Goal: Communication & Community: Ask a question

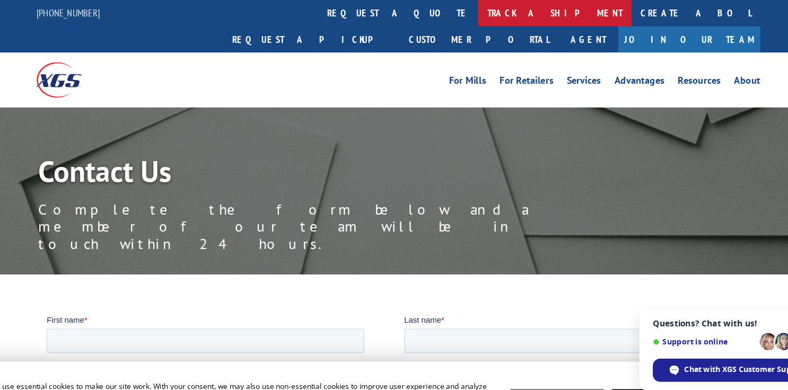
click at [464, 14] on link "track a shipment" at bounding box center [530, 11] width 133 height 23
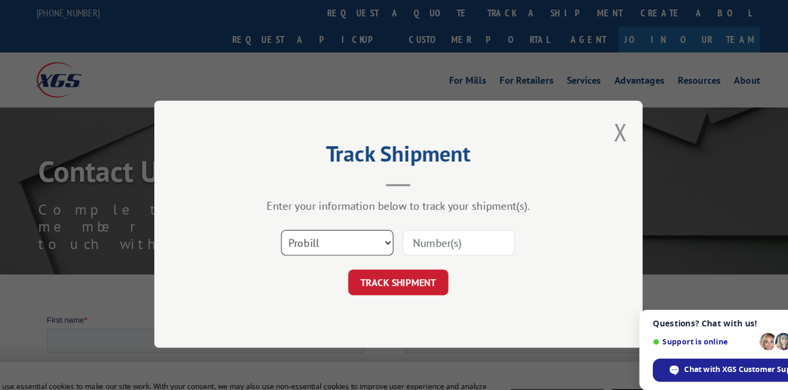
click at [317, 214] on select "Select category... Probill BOL PO" at bounding box center [341, 211] width 98 height 22
click at [587, 117] on button "Close modal" at bounding box center [587, 115] width 12 height 28
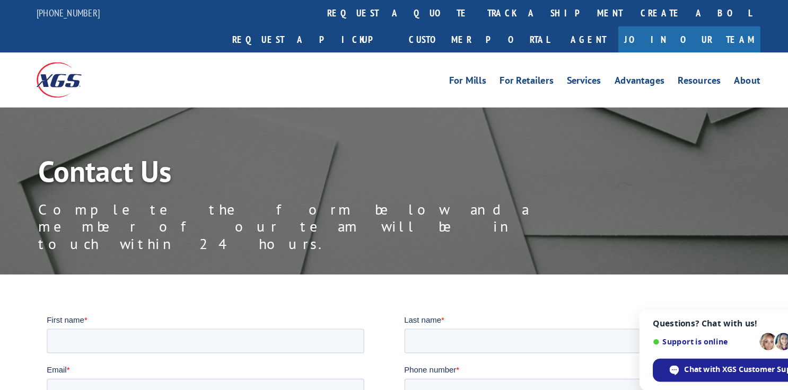
click at [709, 57] on div "For Mills For Retailers Services Advantages Resources About For Mills For Retai…" at bounding box center [394, 69] width 788 height 47
click at [700, 66] on link "About" at bounding box center [697, 72] width 23 height 12
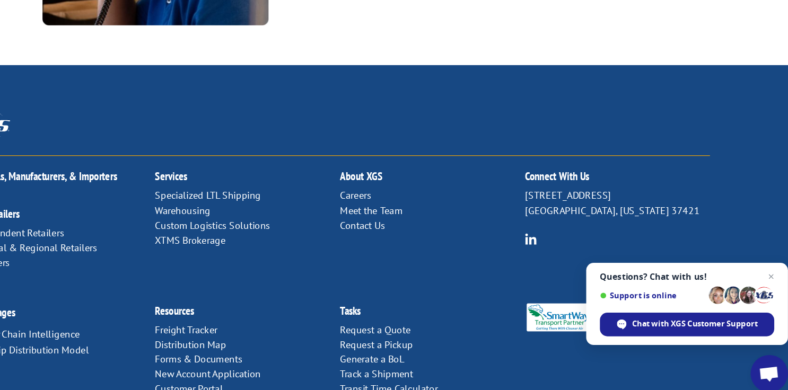
scroll to position [1424, 0]
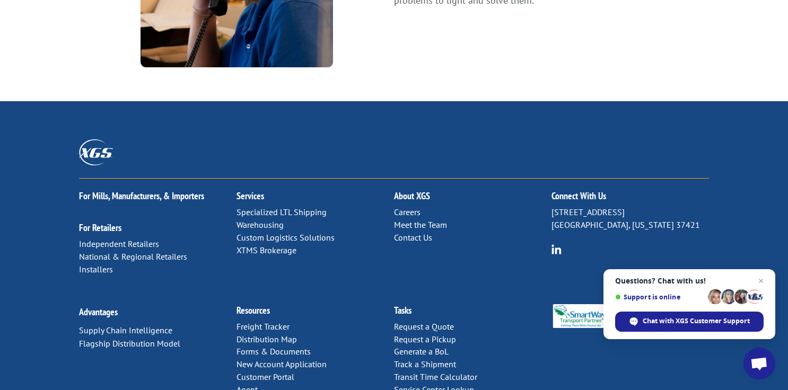
click at [404, 232] on link "Contact Us" at bounding box center [413, 237] width 38 height 11
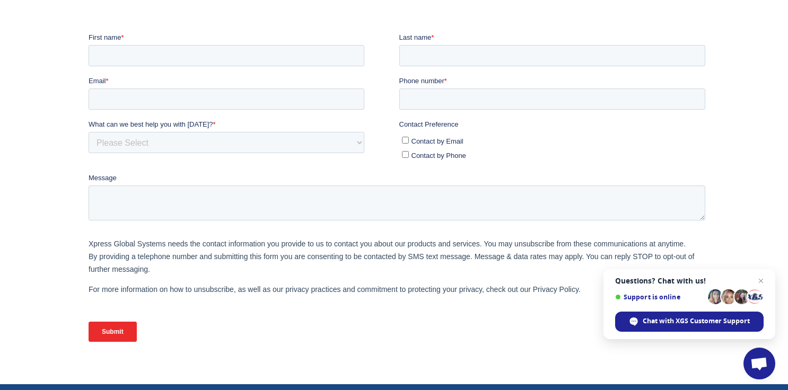
scroll to position [243, 0]
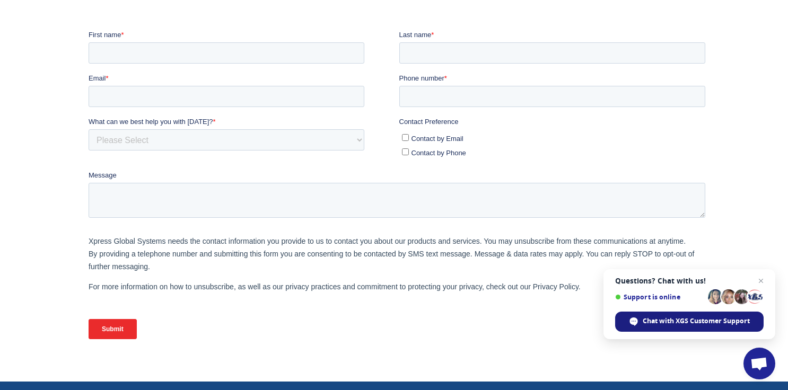
click at [712, 325] on span "Chat with XGS Customer Support" at bounding box center [696, 322] width 107 height 10
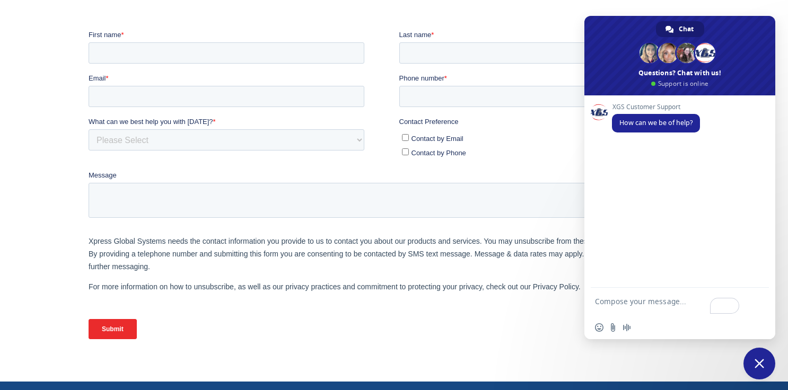
click at [637, 300] on textarea "To enrich screen reader interactions, please activate Accessibility in Grammarl…" at bounding box center [668, 306] width 146 height 19
type textarea "PO 296086270 tracking 17230659"
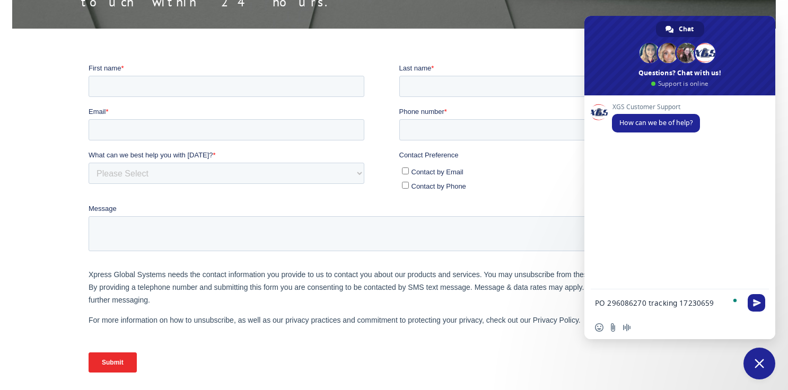
scroll to position [209, 0]
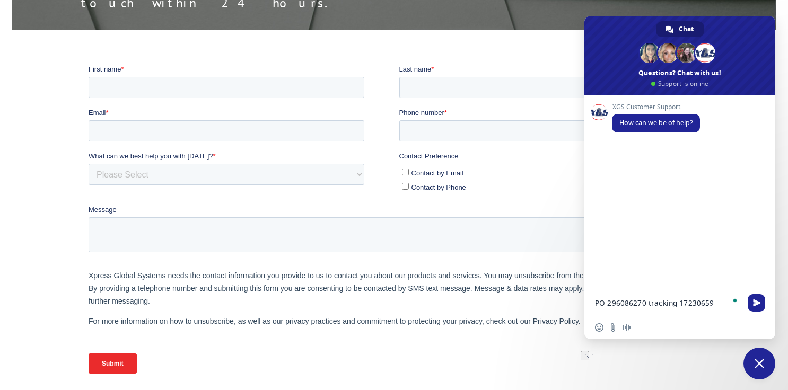
drag, startPoint x: 714, startPoint y: 302, endPoint x: 592, endPoint y: 303, distance: 121.5
click at [592, 303] on div "PO 296086270 tracking 17230659" at bounding box center [679, 304] width 191 height 29
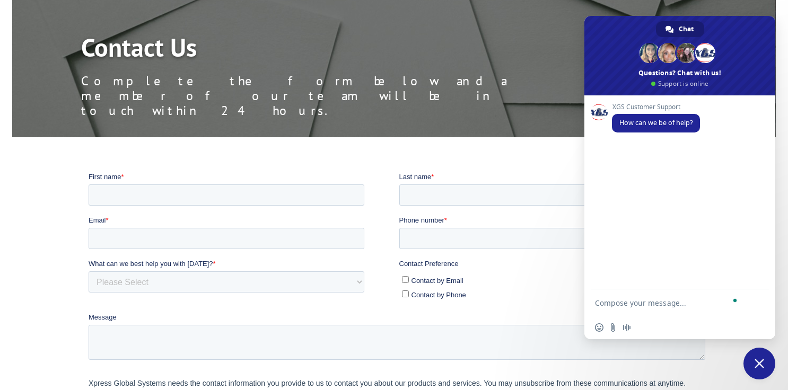
scroll to position [0, 0]
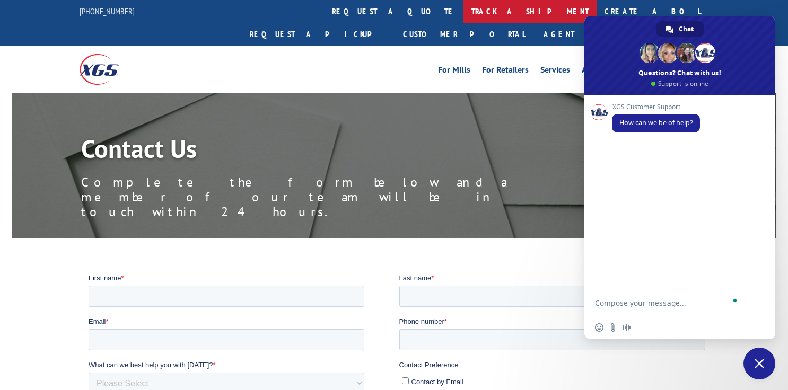
click at [464, 16] on link "track a shipment" at bounding box center [530, 11] width 133 height 23
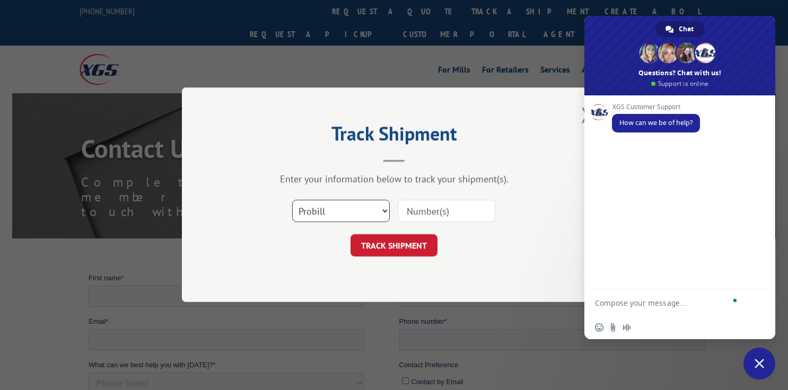
click at [331, 202] on select "Select category... Probill BOL PO" at bounding box center [341, 211] width 98 height 22
select select "po"
click at [292, 200] on select "Select category... Probill BOL PO" at bounding box center [341, 211] width 98 height 22
click at [440, 215] on input at bounding box center [447, 211] width 98 height 22
paste input "296086270"
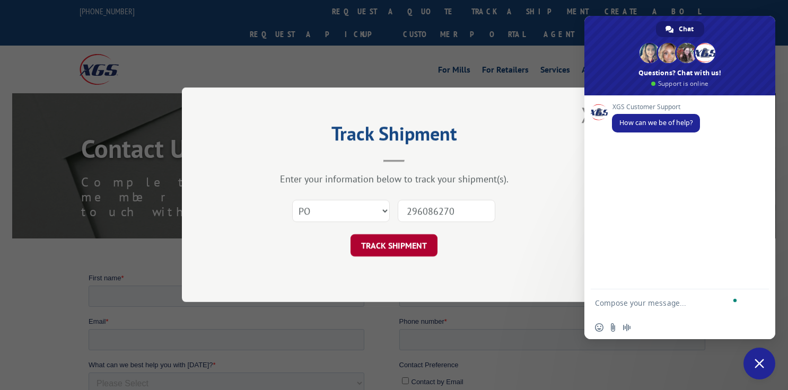
type input "296086270"
click at [386, 241] on button "TRACK SHIPMENT" at bounding box center [394, 246] width 87 height 22
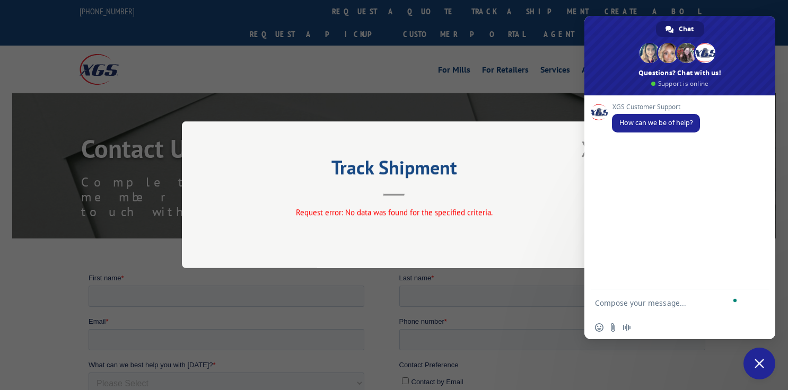
click at [620, 312] on form at bounding box center [668, 304] width 146 height 29
click at [620, 302] on textarea "To enrich screen reader interactions, please activate Accessibility in Grammarl…" at bounding box center [668, 304] width 146 height 10
paste textarea "296086270"
drag, startPoint x: 694, startPoint y: 301, endPoint x: 649, endPoint y: 301, distance: 45.6
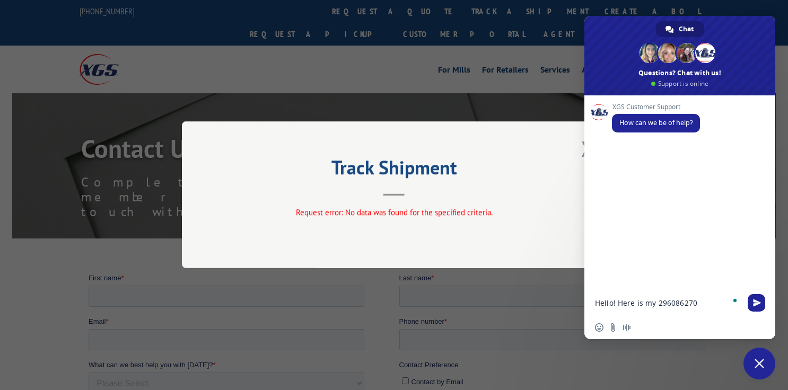
click at [649, 301] on textarea "Hello! Here is my 296086270" at bounding box center [668, 304] width 146 height 10
paste textarea "PO 296086270 tracking 17230659"
click at [658, 307] on textarea "Hello! I need help with my order. Here is my PO 296086270 tracking 17230659" at bounding box center [668, 306] width 146 height 19
type textarea "Hello! I need help with my order. Here is my PO 296086270and tracking # 1723065…"
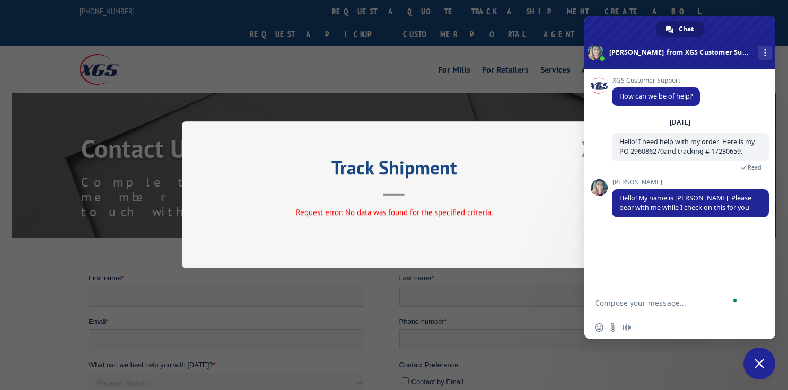
click at [645, 302] on textarea "To enrich screen reader interactions, please activate Accessibility in Grammarl…" at bounding box center [668, 304] width 146 height 10
type textarea "Thank you so much!"
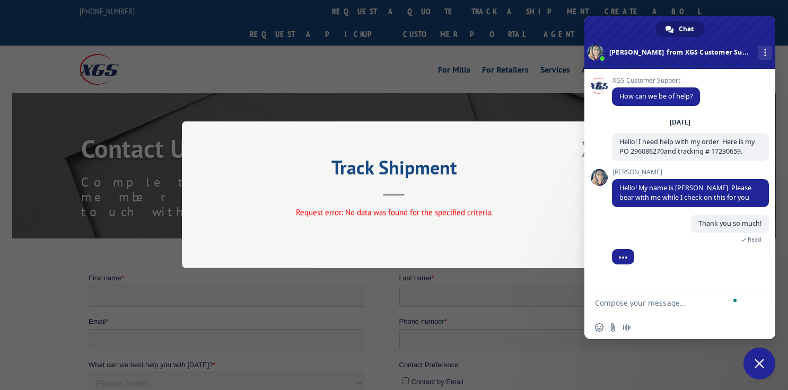
scroll to position [34, 0]
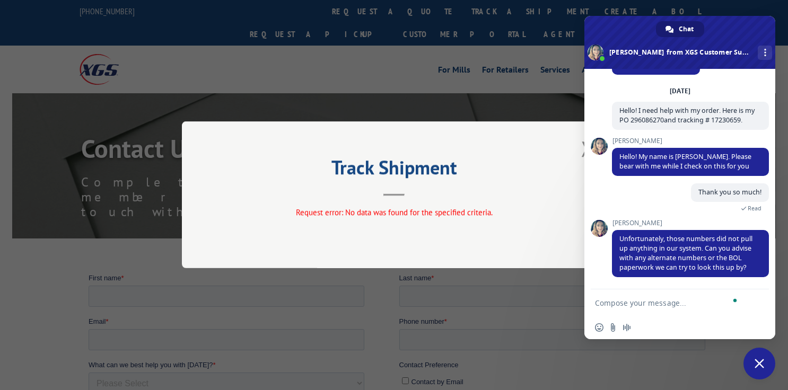
click at [648, 300] on textarea "To enrich screen reader interactions, please activate Accessibility in Grammarl…" at bounding box center [668, 304] width 146 height 10
type textarea "Do you ship carpet to Lowes?"
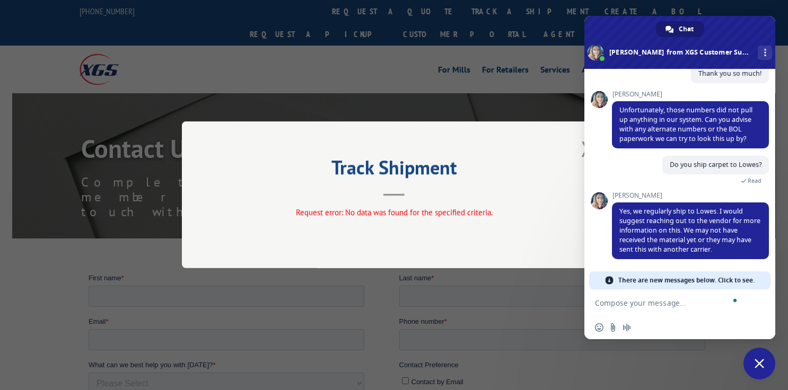
scroll to position [136, 0]
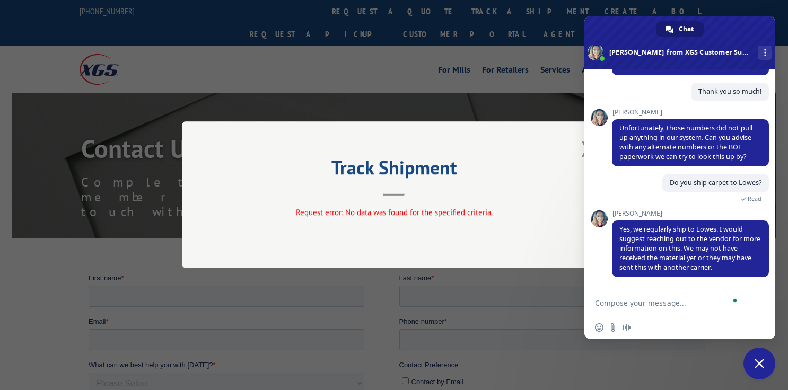
click at [651, 302] on textarea "To enrich screen reader interactions, please activate Accessibility in Grammarl…" at bounding box center [668, 304] width 146 height 10
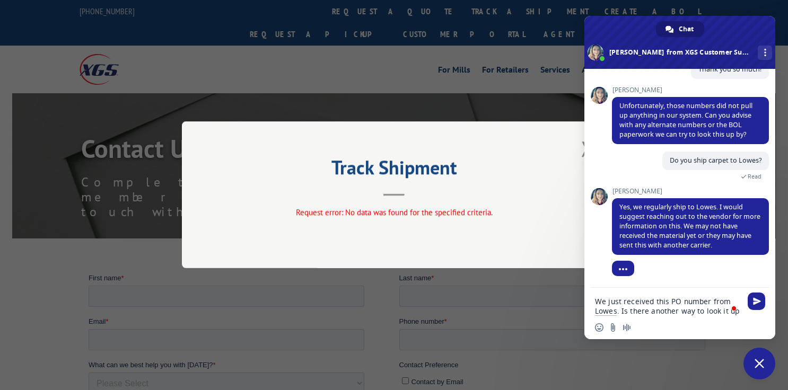
type textarea "We just received this PO number from Lowes. Is there another way to look it up?"
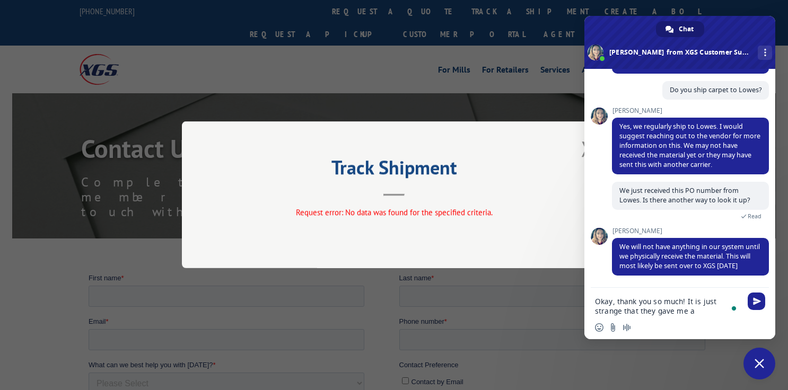
scroll to position [251, 0]
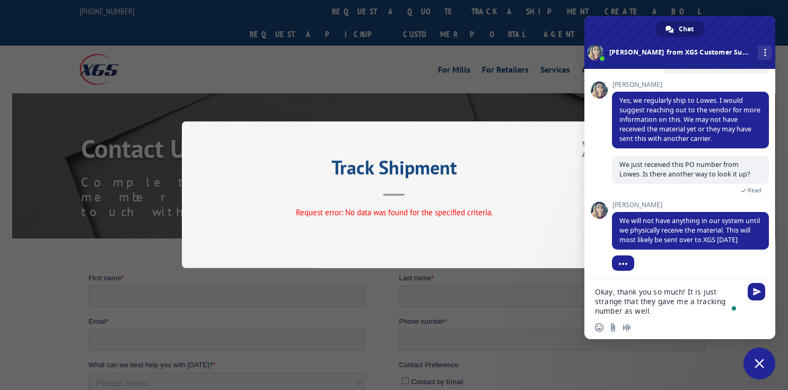
type textarea "Okay, thank you so much! It is just strange that they gave me a tracking number…"
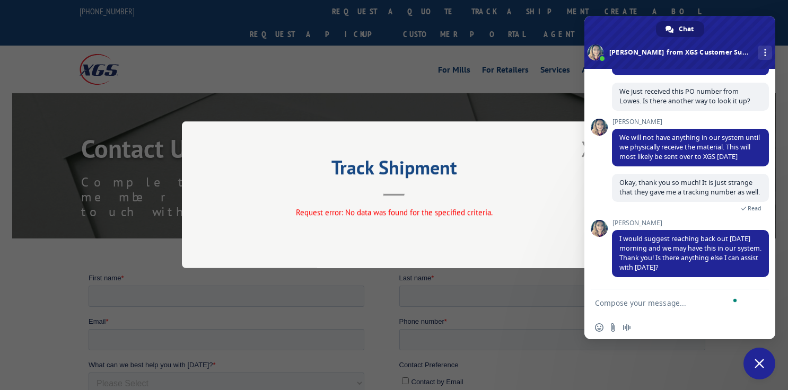
scroll to position [352, 0]
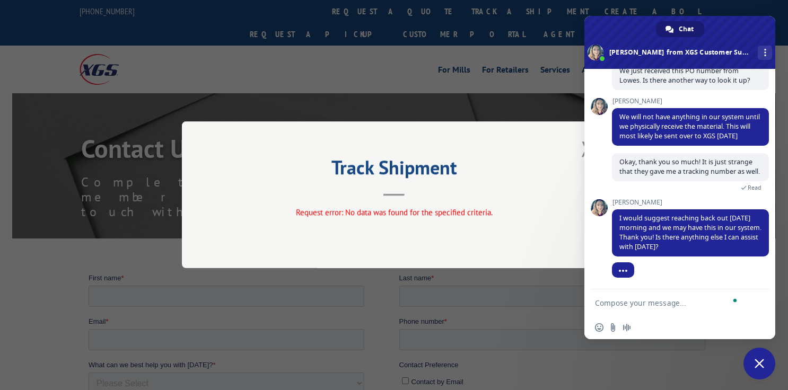
click at [660, 307] on textarea "To enrich screen reader interactions, please activate Accessibility in Grammarl…" at bounding box center [668, 304] width 146 height 10
type textarea "T"
type textarea "That will do it. Thank you!"
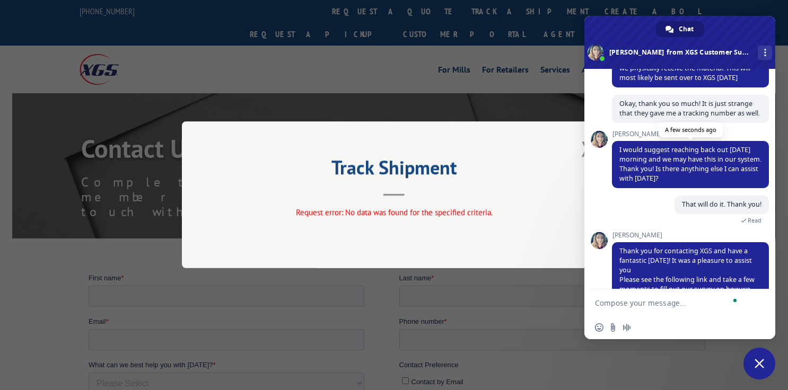
scroll to position [392, 0]
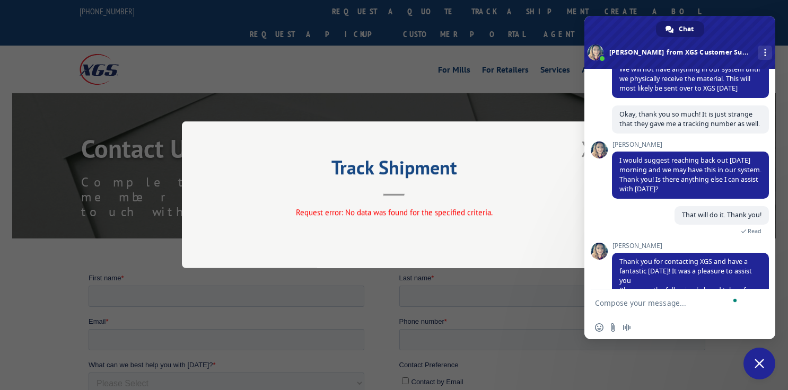
click at [682, 302] on textarea "To enrich screen reader interactions, please activate Accessibility in Grammarl…" at bounding box center [668, 304] width 146 height 10
type textarea "Do you issue tracking numbers that are not in the system yet?"
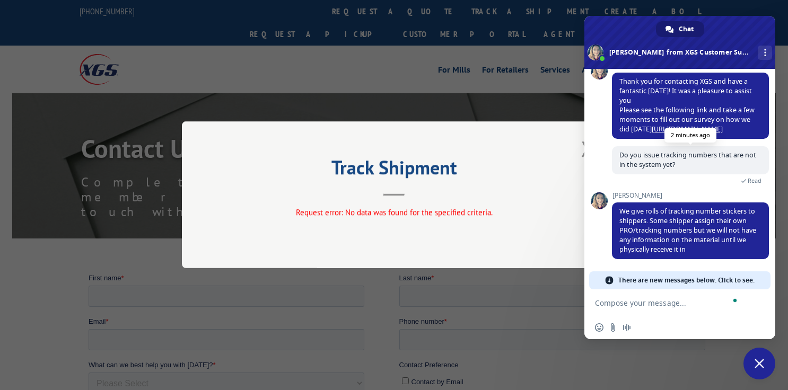
scroll to position [555, 0]
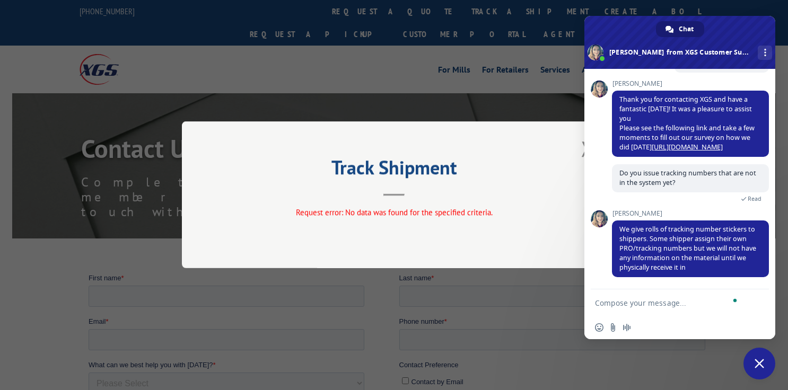
click at [649, 303] on textarea "To enrich screen reader interactions, please activate Accessibility in Grammarl…" at bounding box center [668, 304] width 146 height 10
type textarea "Thank you!"
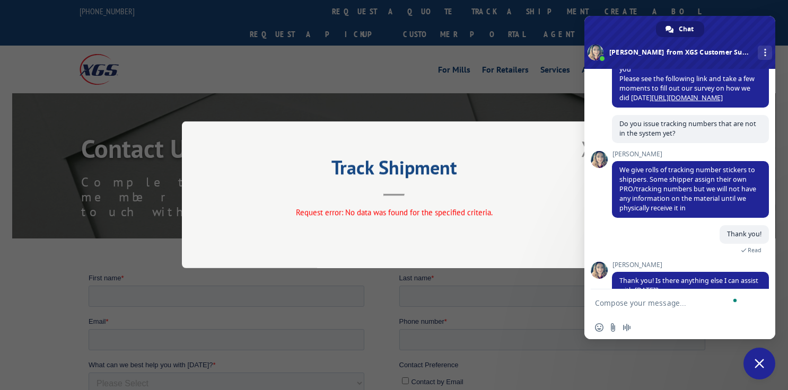
scroll to position [628, 0]
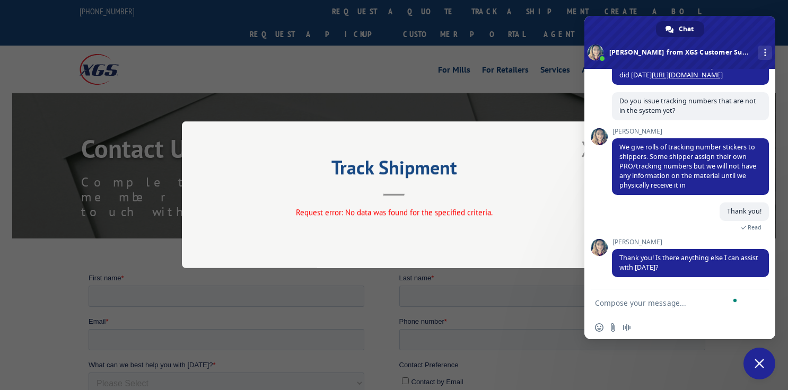
click at [651, 300] on textarea "To enrich screen reader interactions, please activate Accessibility in Grammarl…" at bounding box center [668, 304] width 146 height 10
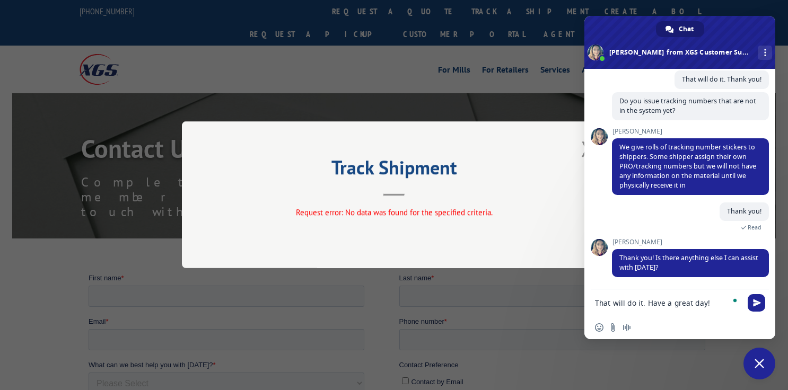
type textarea "That will do it. Have a great day!"
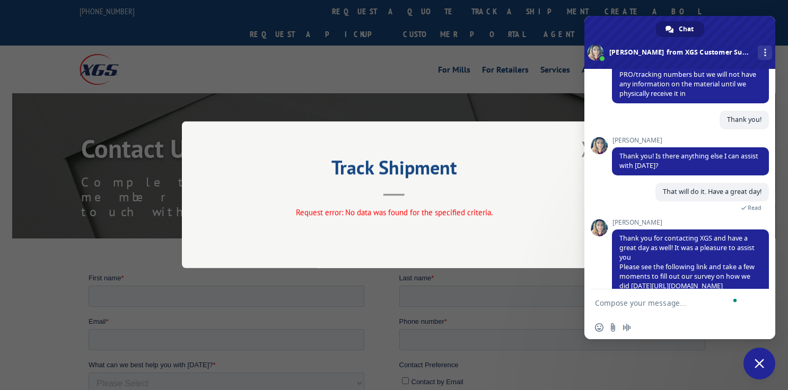
scroll to position [650, 0]
